Goal: Navigation & Orientation: Find specific page/section

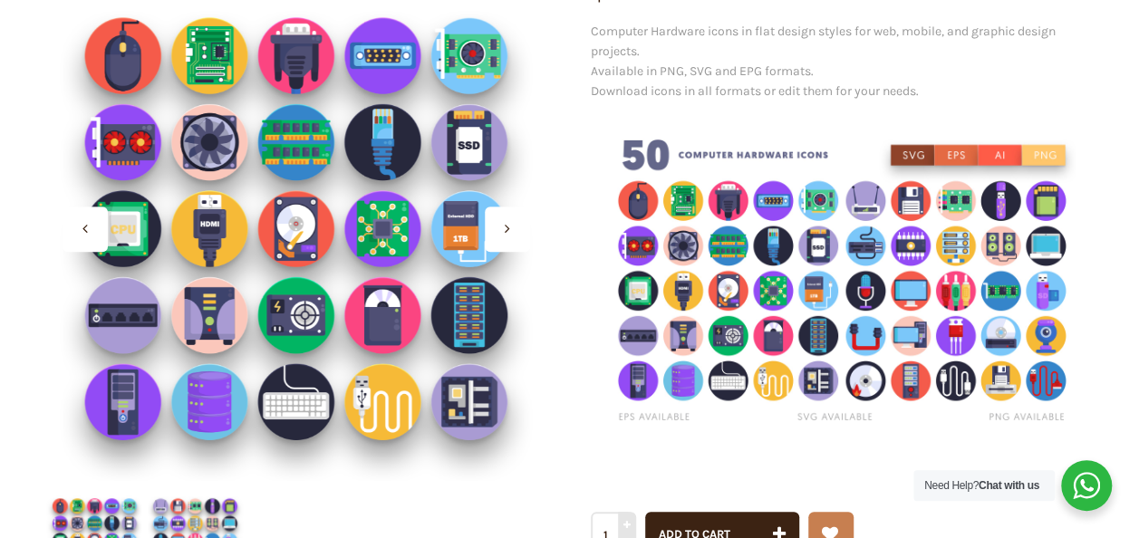
scroll to position [362, 0]
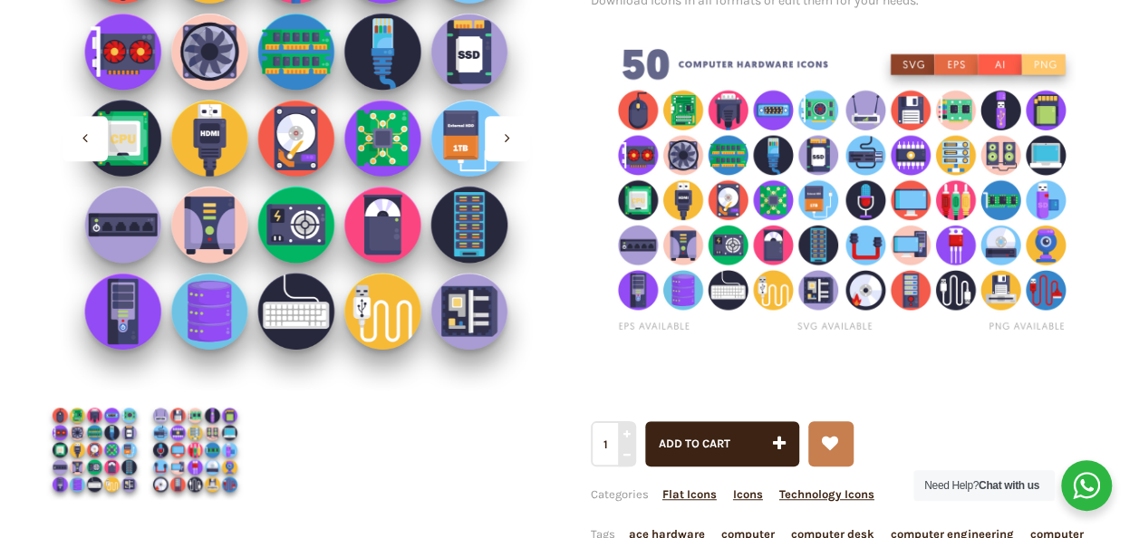
click at [114, 459] on img at bounding box center [94, 450] width 101 height 101
click at [214, 449] on img at bounding box center [195, 450] width 101 height 101
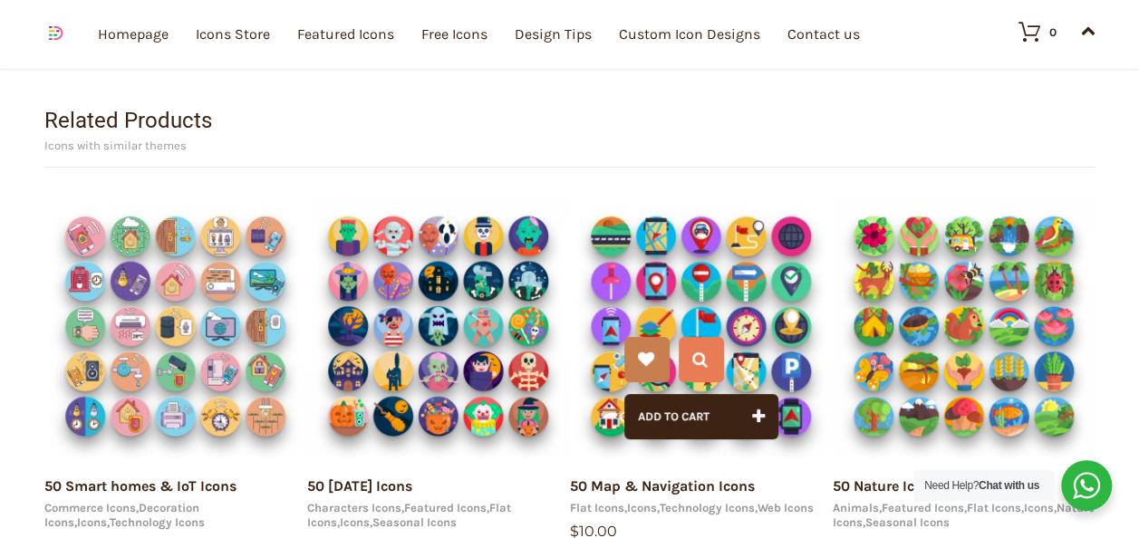
scroll to position [17144, 0]
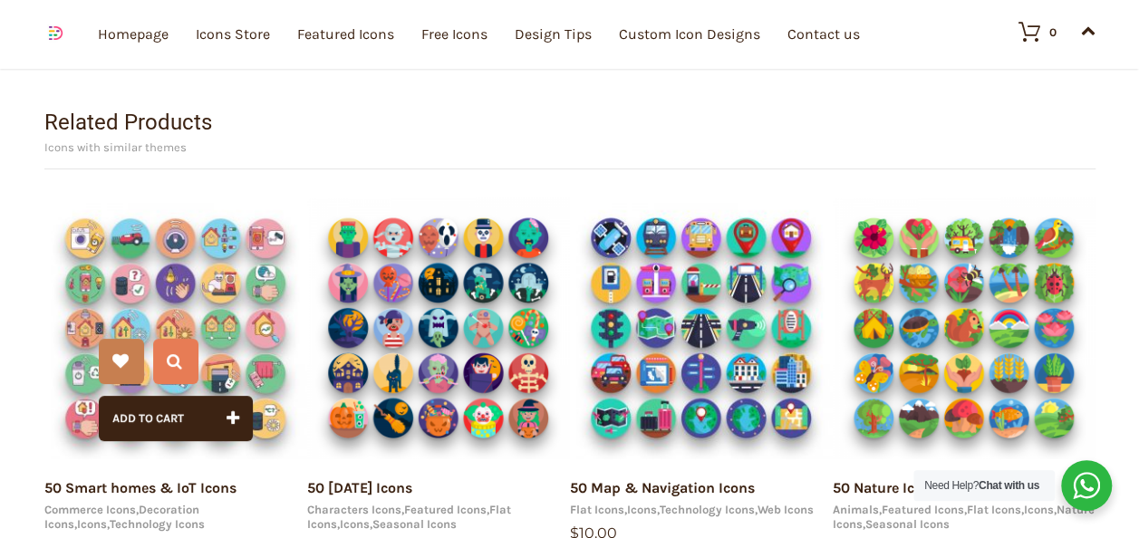
click at [196, 308] on img at bounding box center [175, 328] width 263 height 263
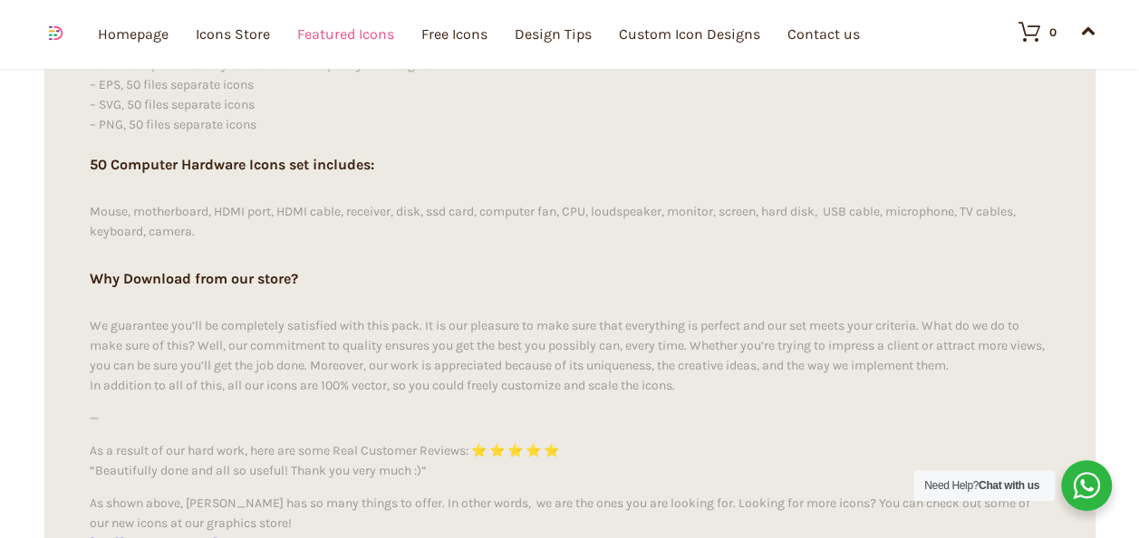
scroll to position [16148, 0]
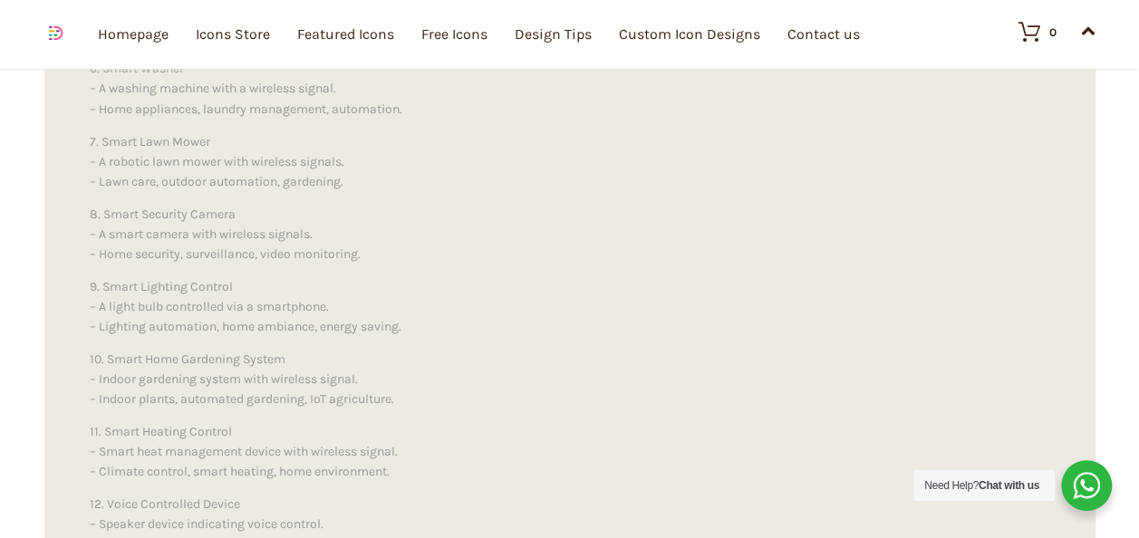
scroll to position [1631, 0]
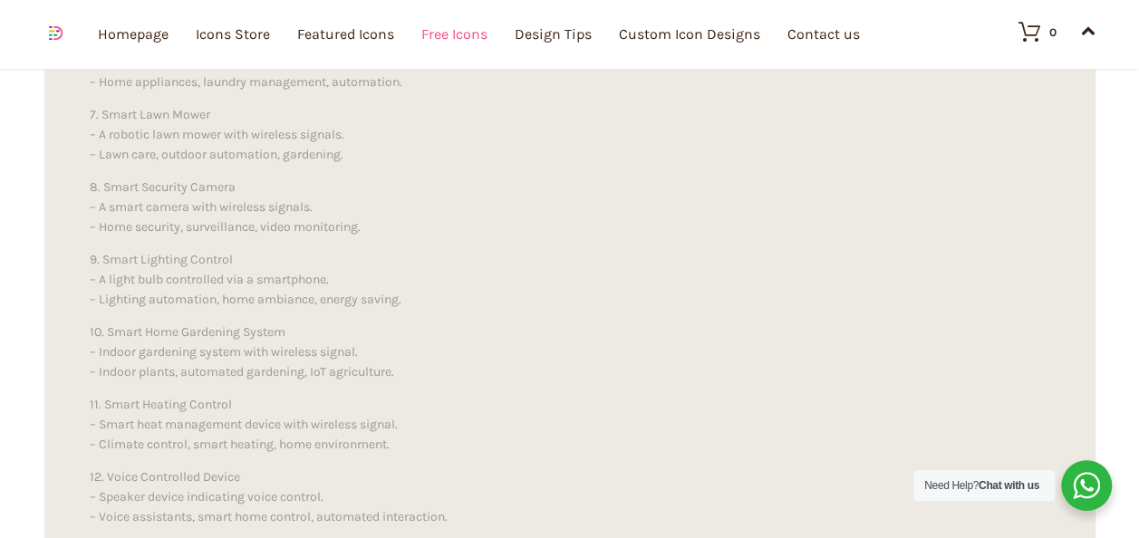
click at [471, 40] on link "Free Icons" at bounding box center [454, 34] width 66 height 198
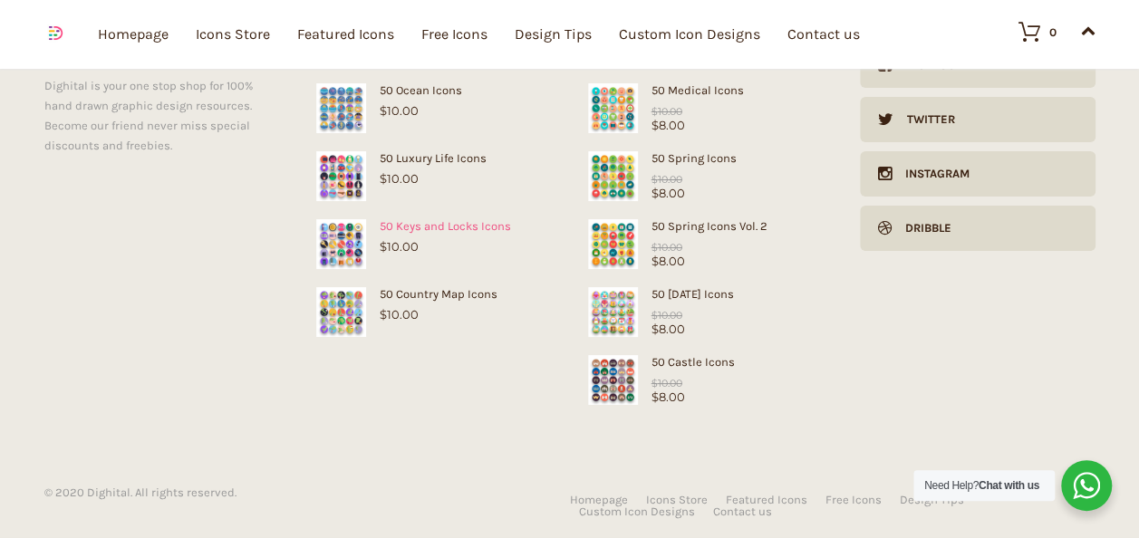
scroll to position [1077, 0]
